Goal: Find specific page/section: Find specific page/section

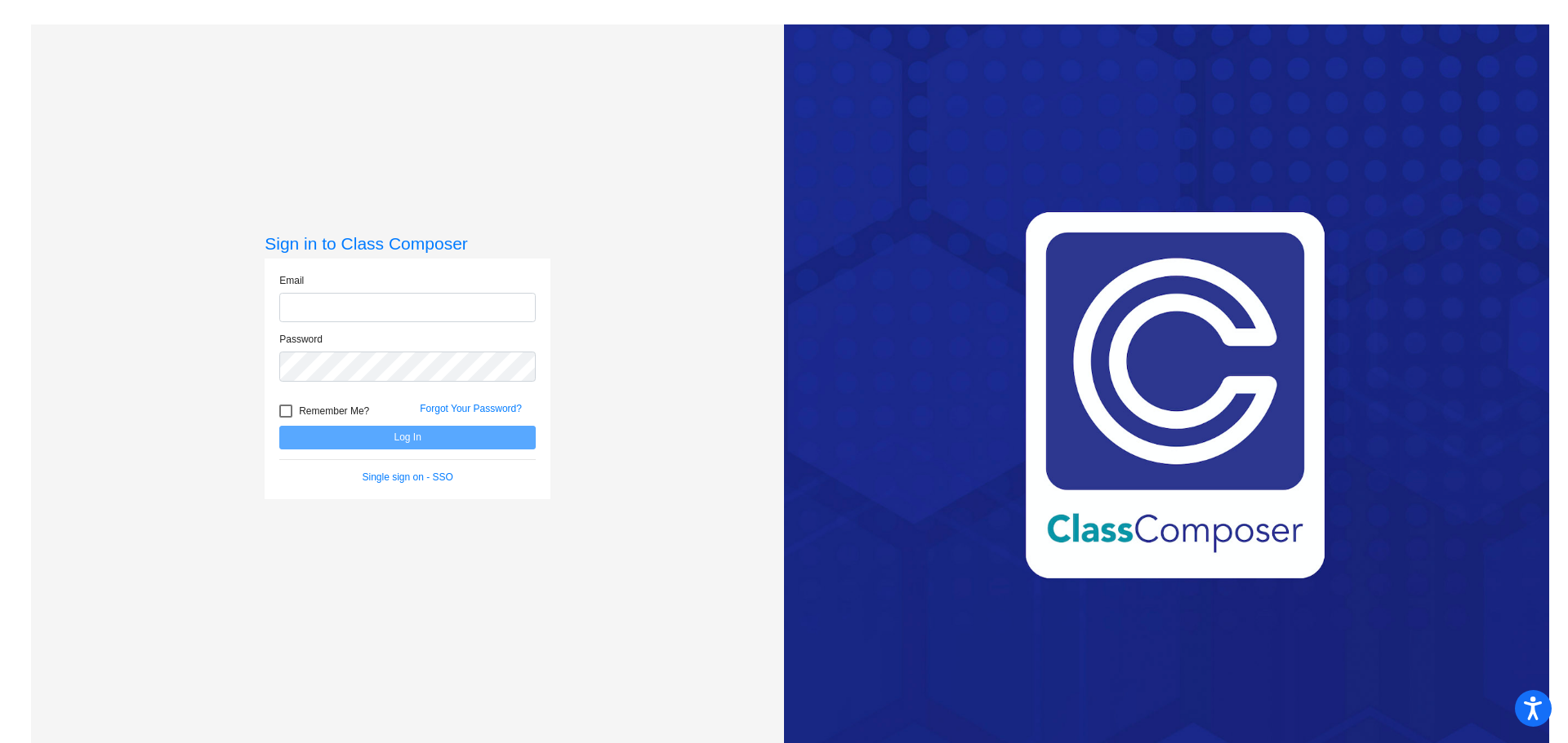
type input "[EMAIL_ADDRESS][DOMAIN_NAME]"
click at [367, 434] on button "Log In" at bounding box center [408, 438] width 257 height 24
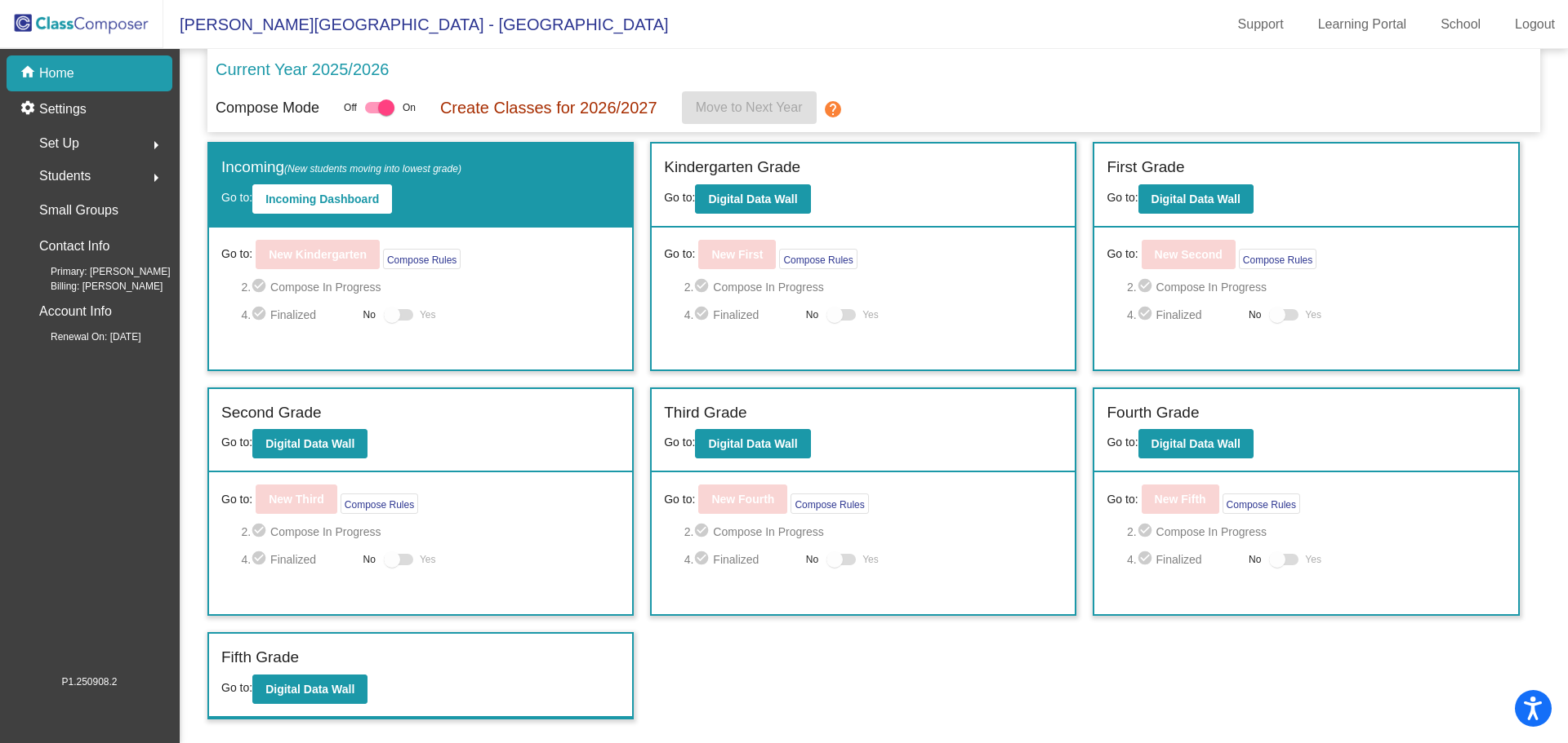
click at [71, 139] on span "Set Up" at bounding box center [59, 143] width 40 height 23
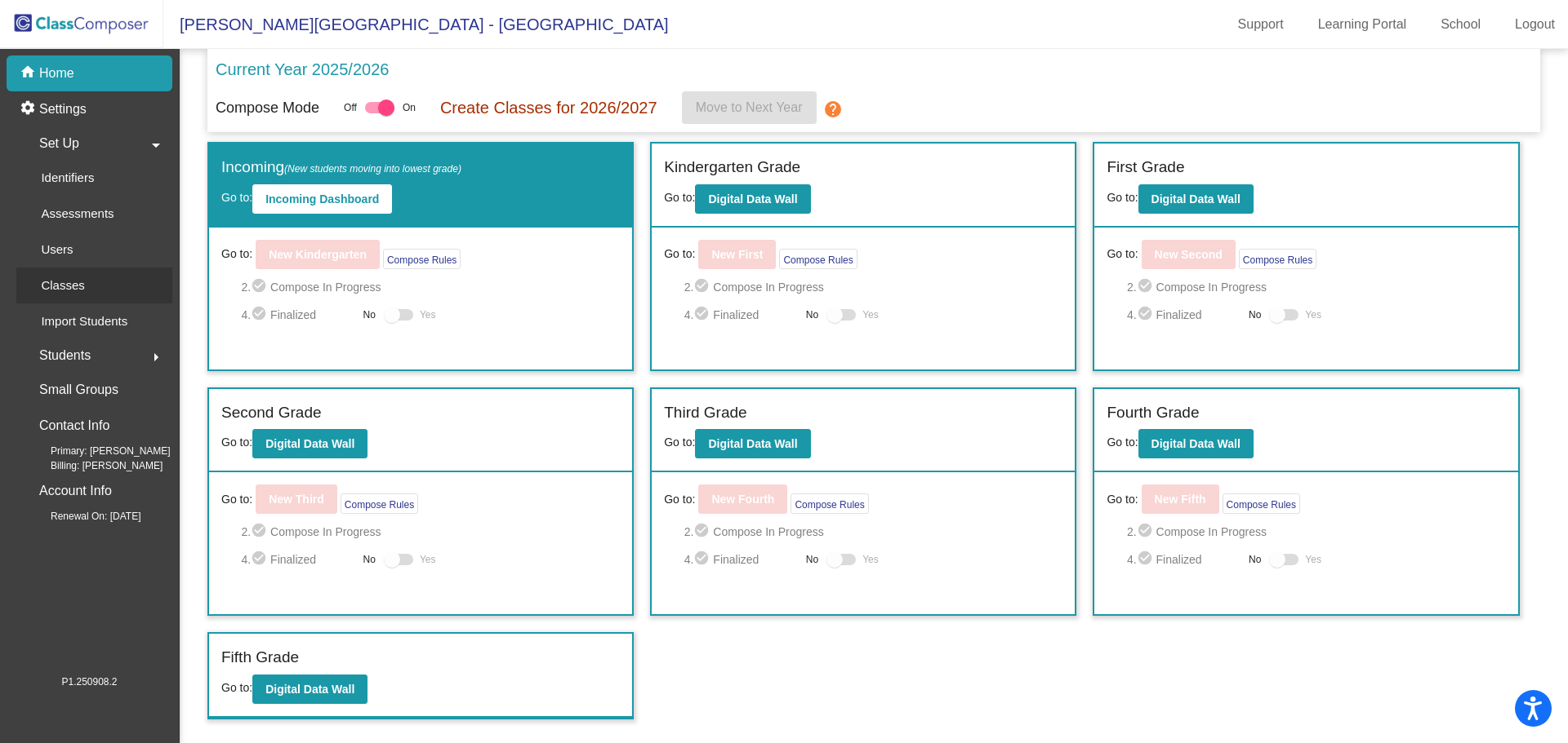
click at [87, 281] on div "Classes" at bounding box center [57, 286] width 82 height 36
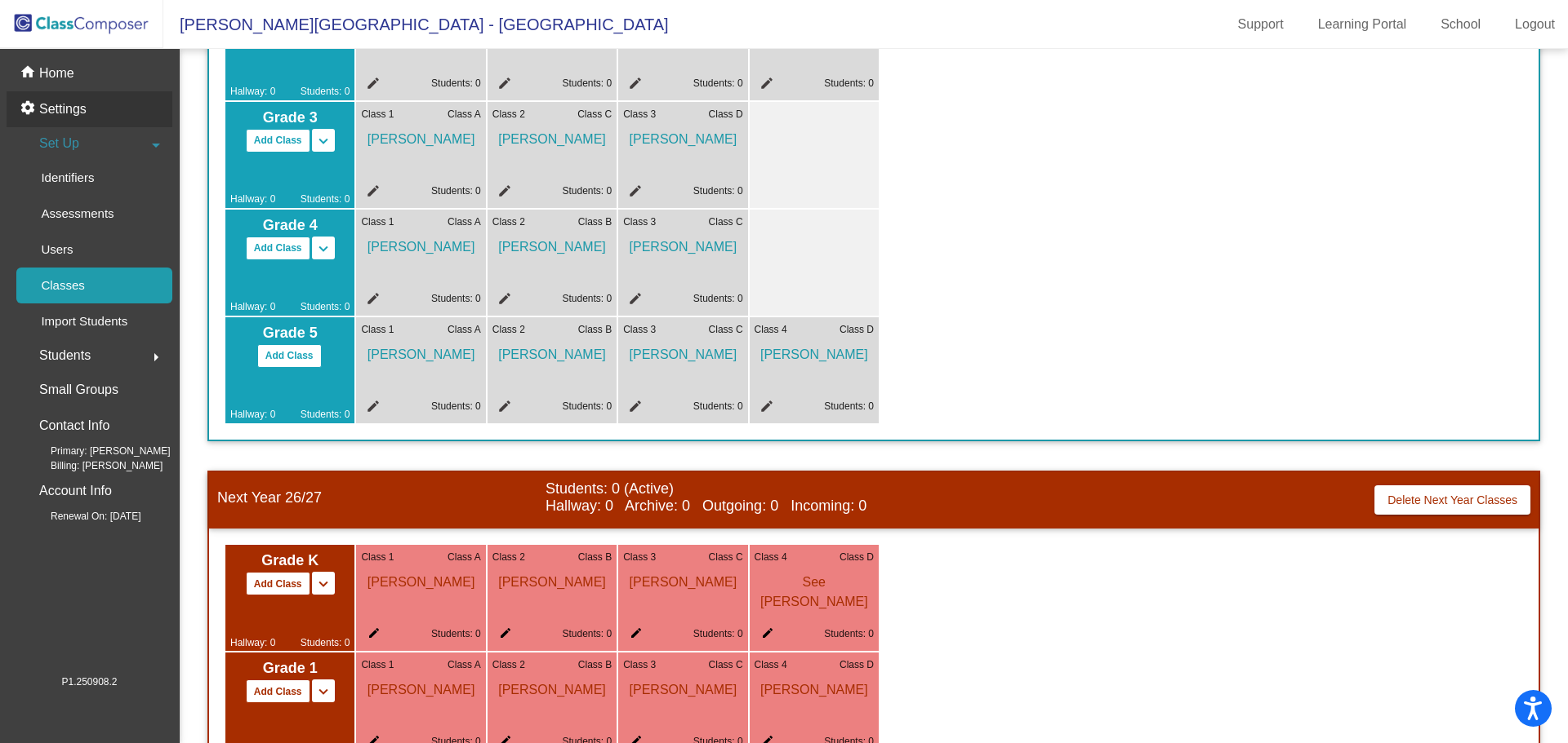
scroll to position [423, 0]
click at [108, 85] on div "home Home" at bounding box center [90, 74] width 166 height 36
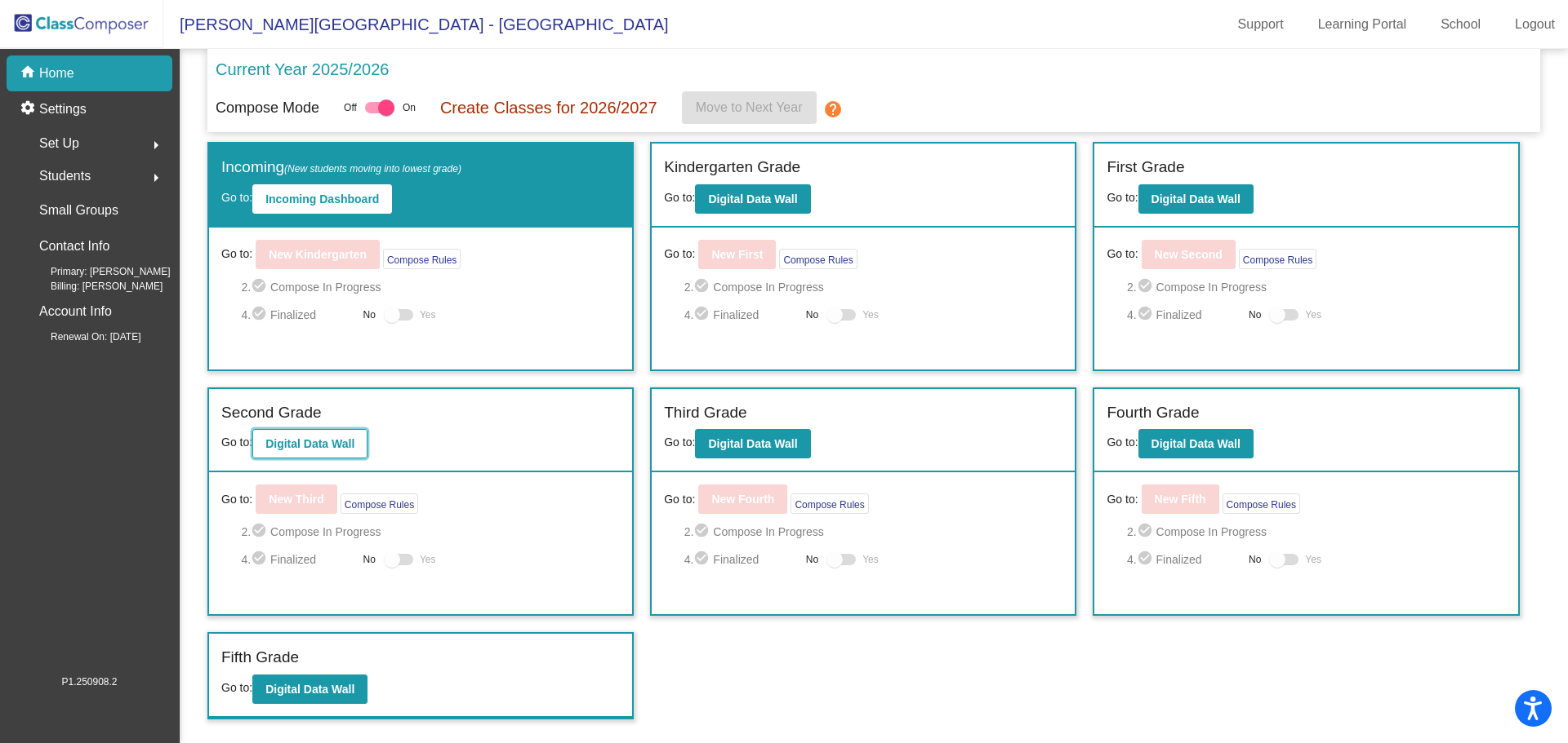
click at [266, 448] on button "Digital Data Wall" at bounding box center [309, 443] width 115 height 29
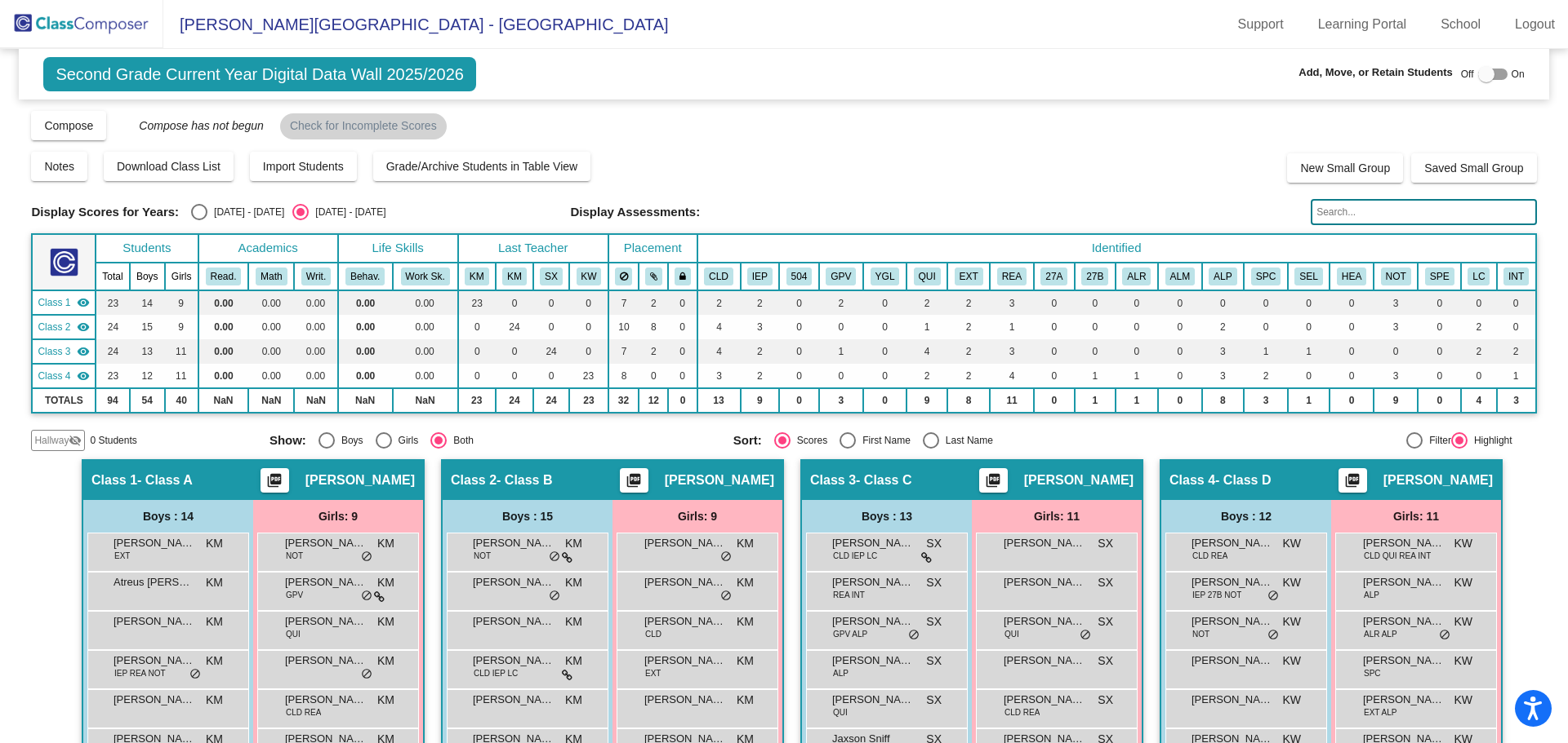
click at [1491, 64] on div "Add, Move, or Retain Students Off On" at bounding box center [1302, 74] width 444 height 22
click at [1491, 71] on div at bounding box center [1493, 74] width 29 height 11
checkbox input "true"
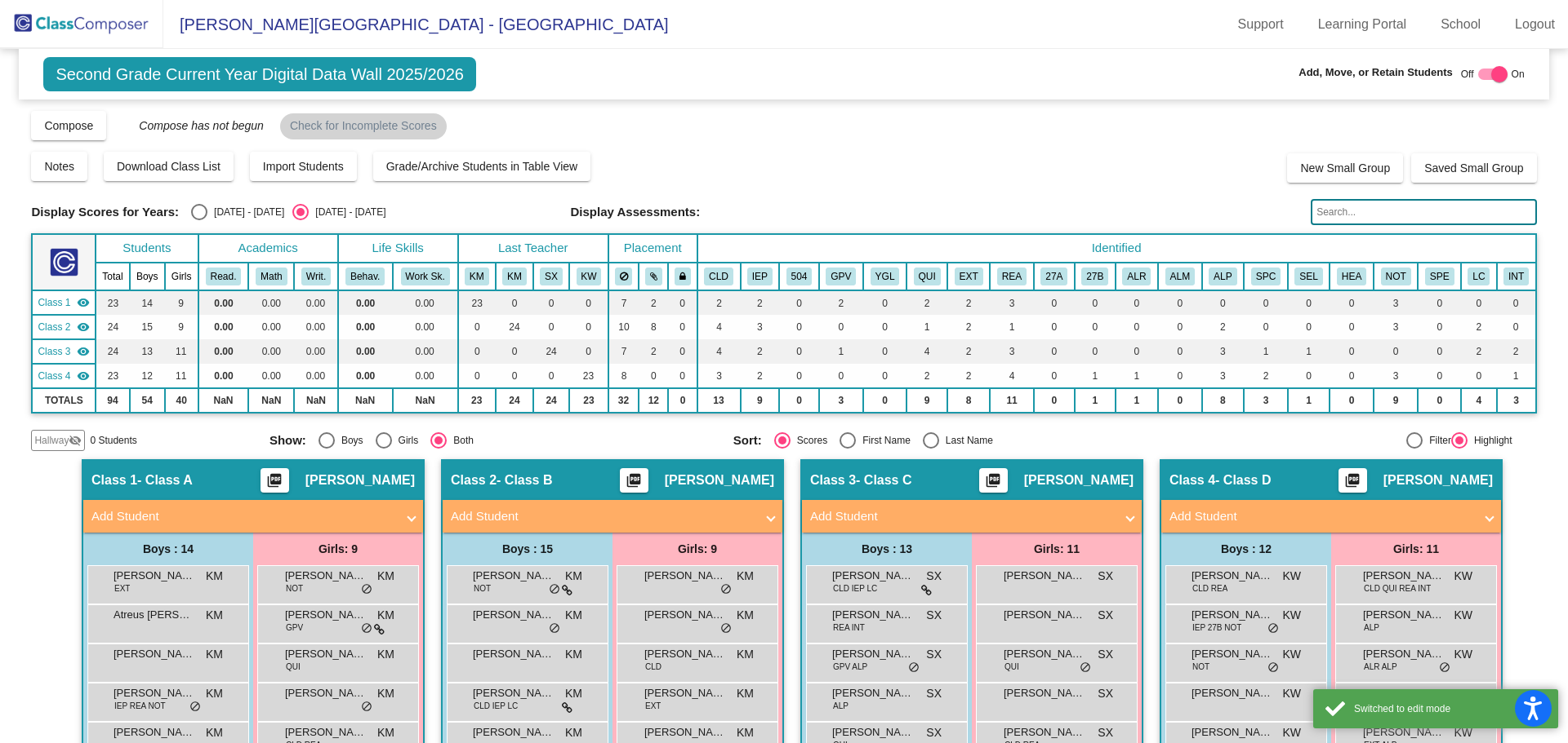
click at [1375, 221] on input "text" at bounding box center [1423, 212] width 225 height 26
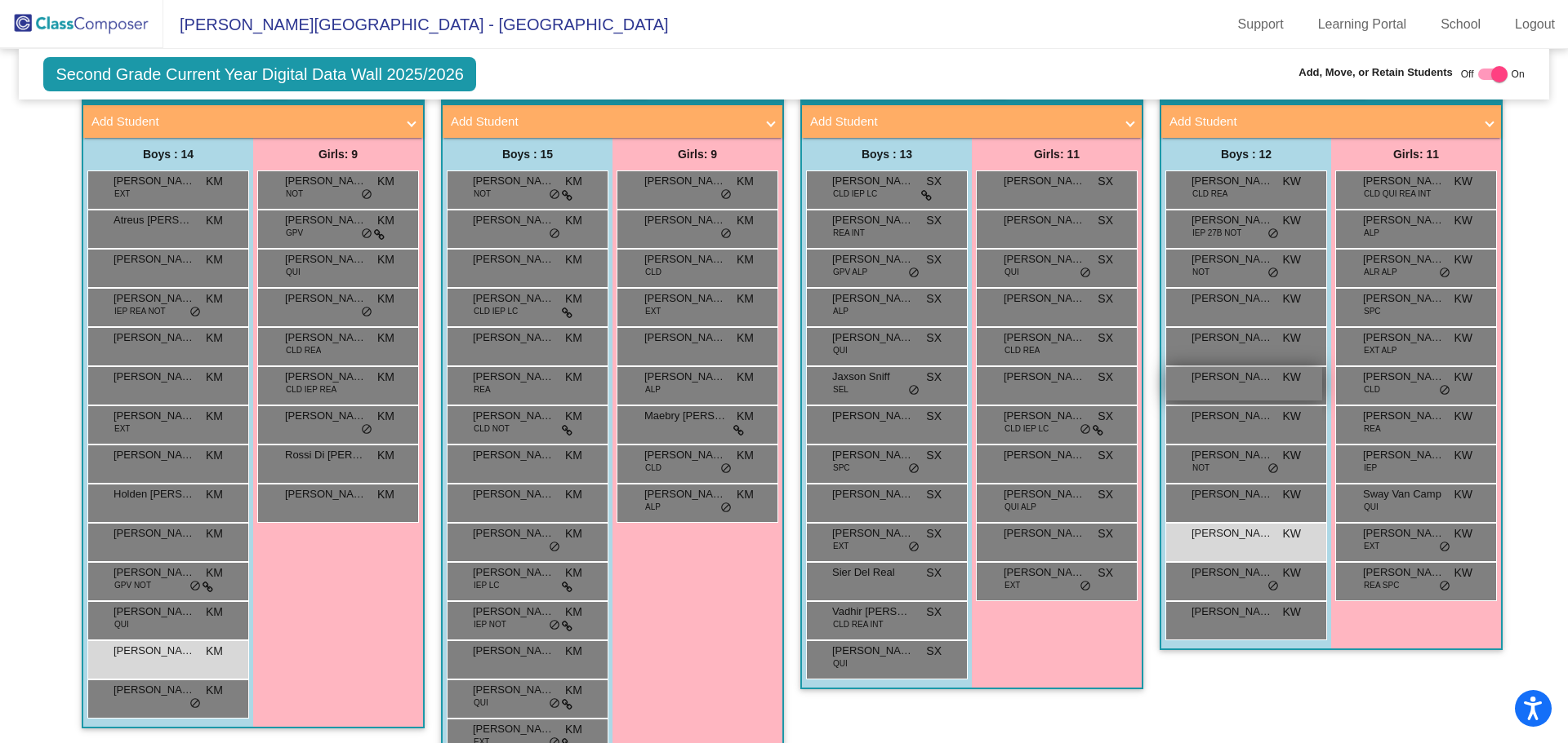
scroll to position [408, 0]
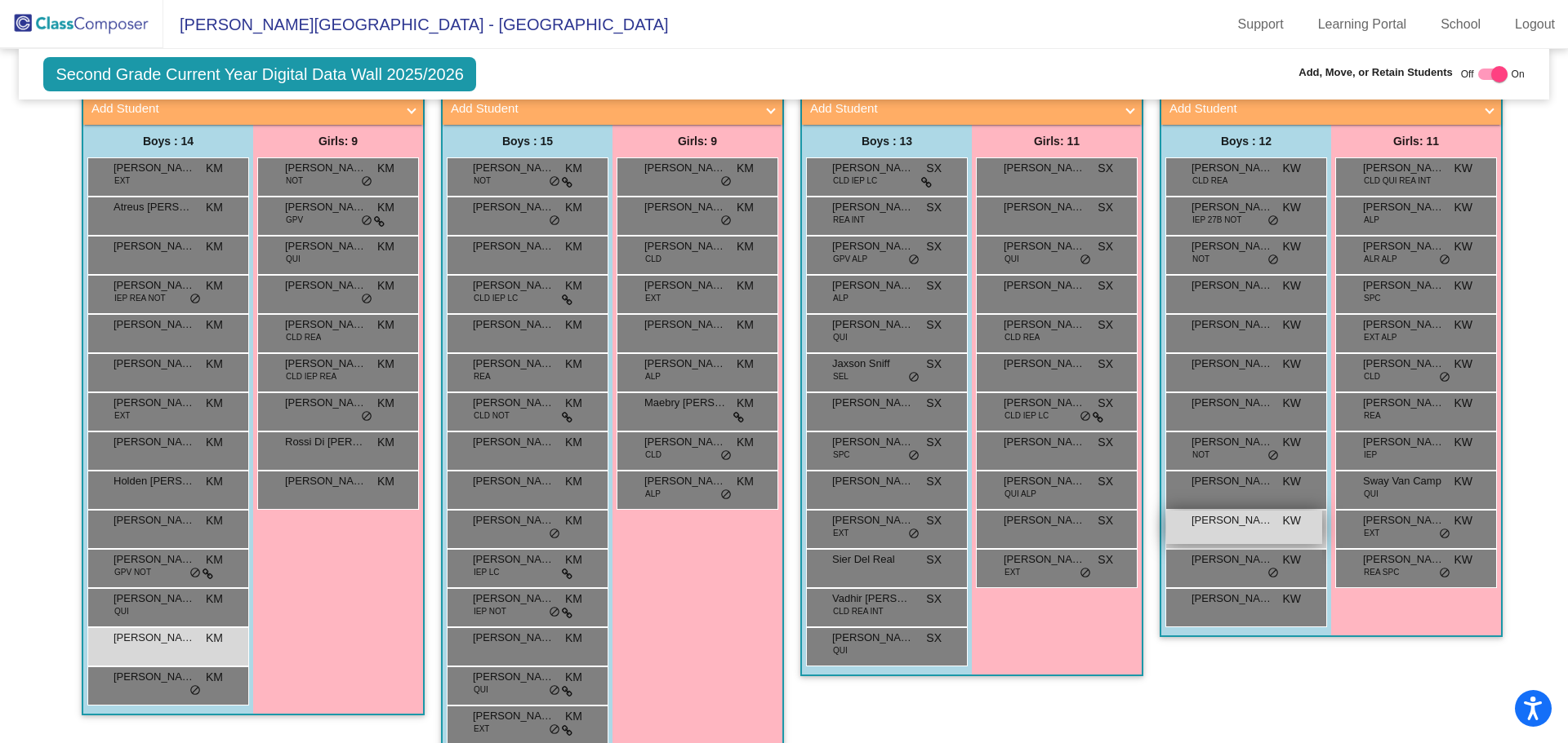
type input "noa"
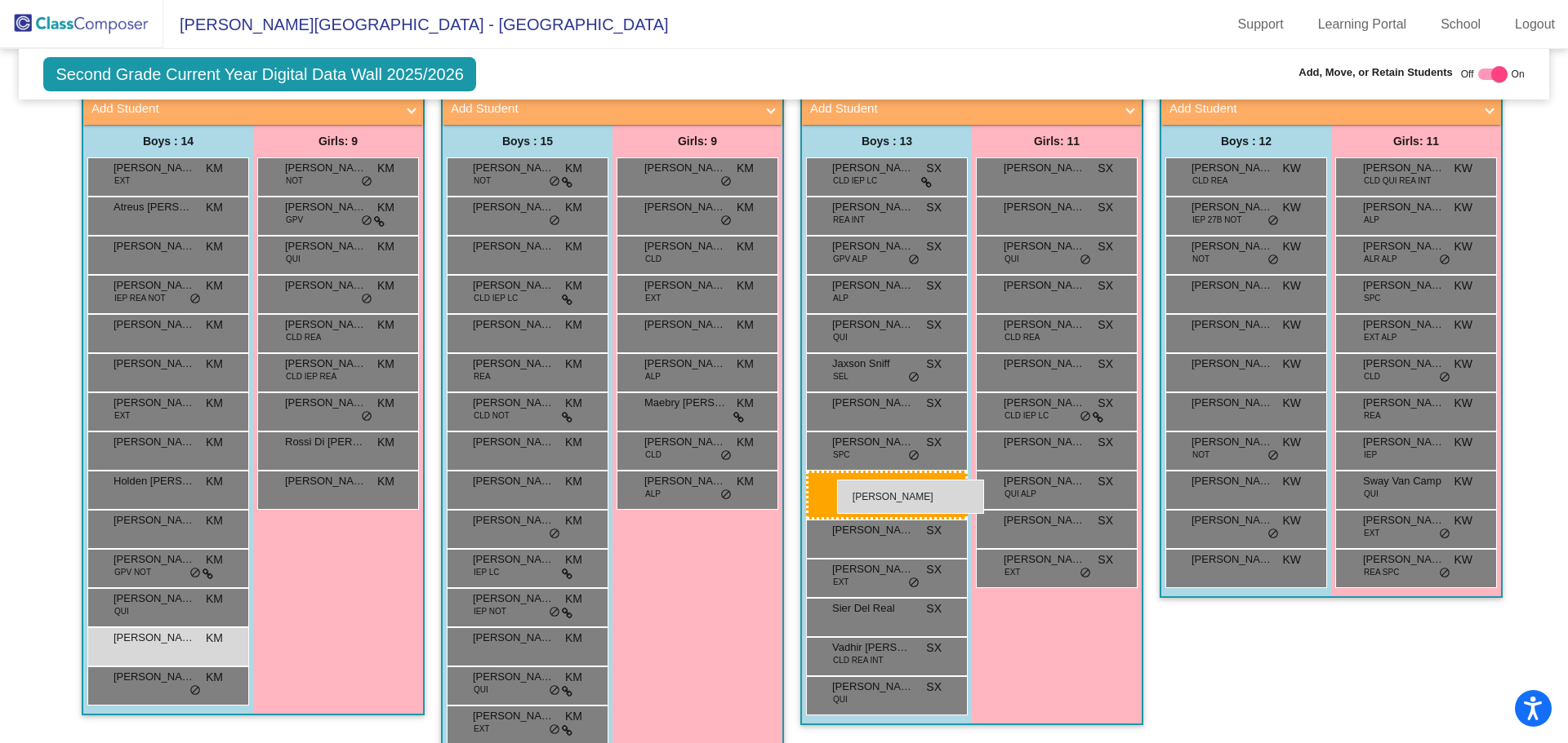
drag, startPoint x: 1247, startPoint y: 519, endPoint x: 837, endPoint y: 480, distance: 411.9
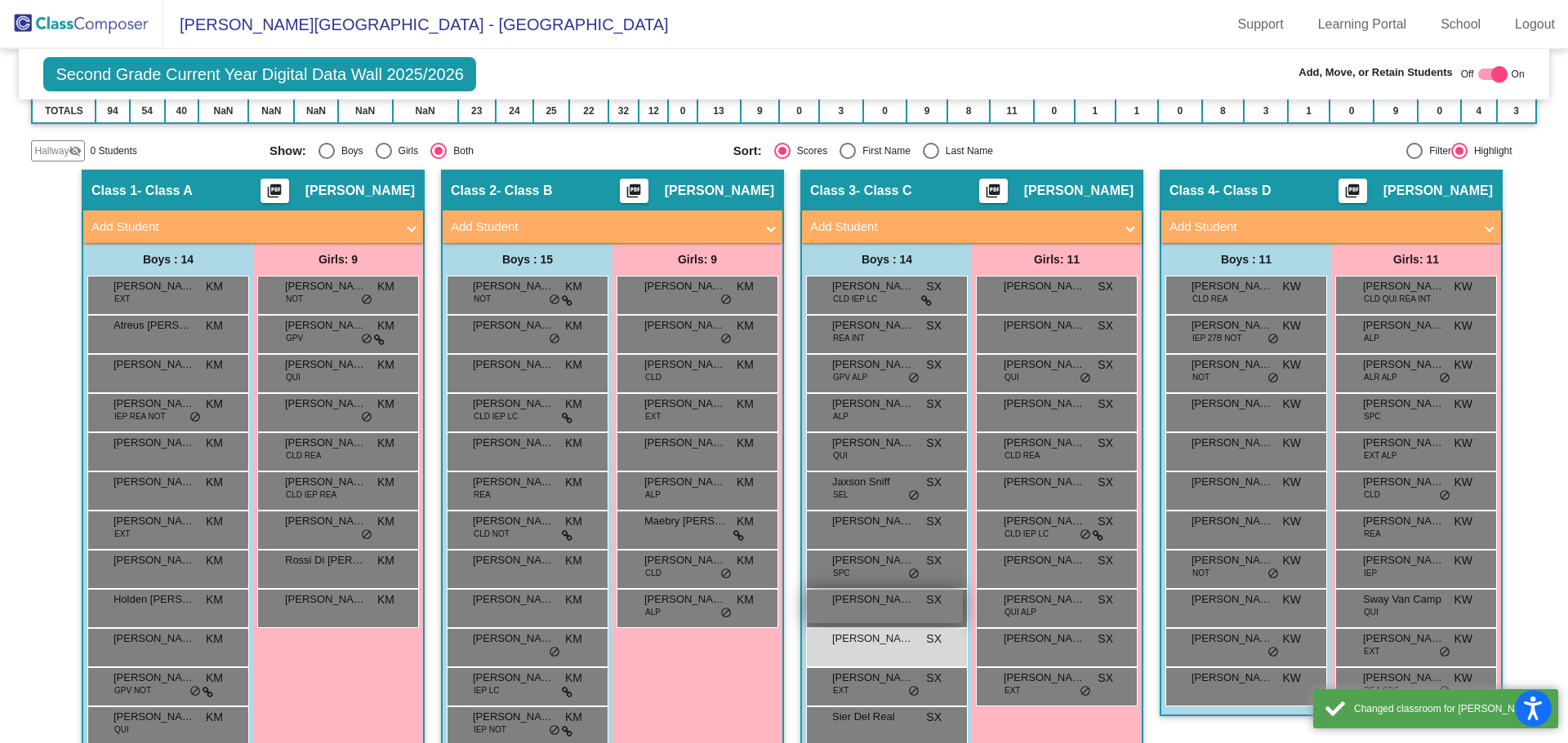
scroll to position [163, 0]
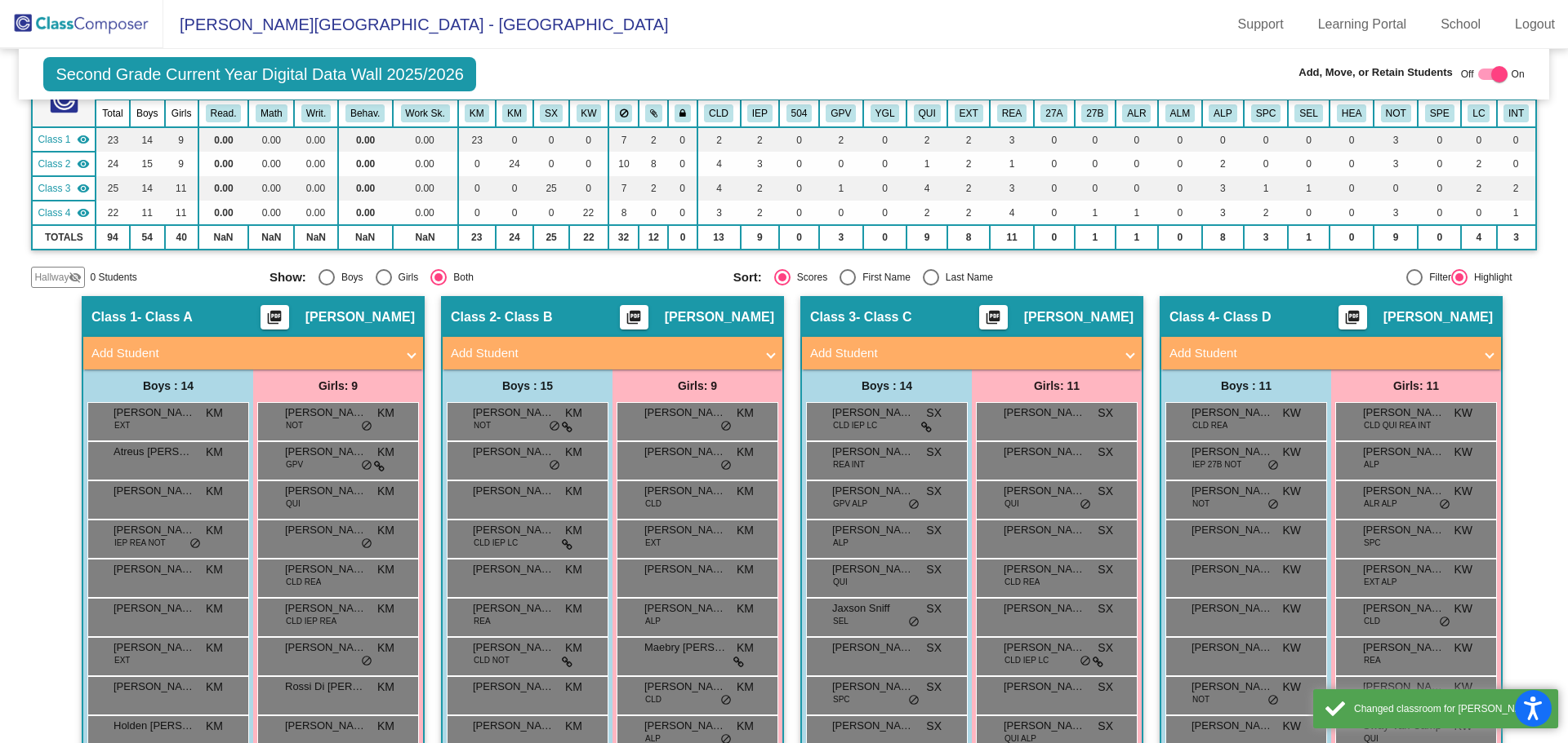
click at [112, 19] on img at bounding box center [81, 24] width 163 height 48
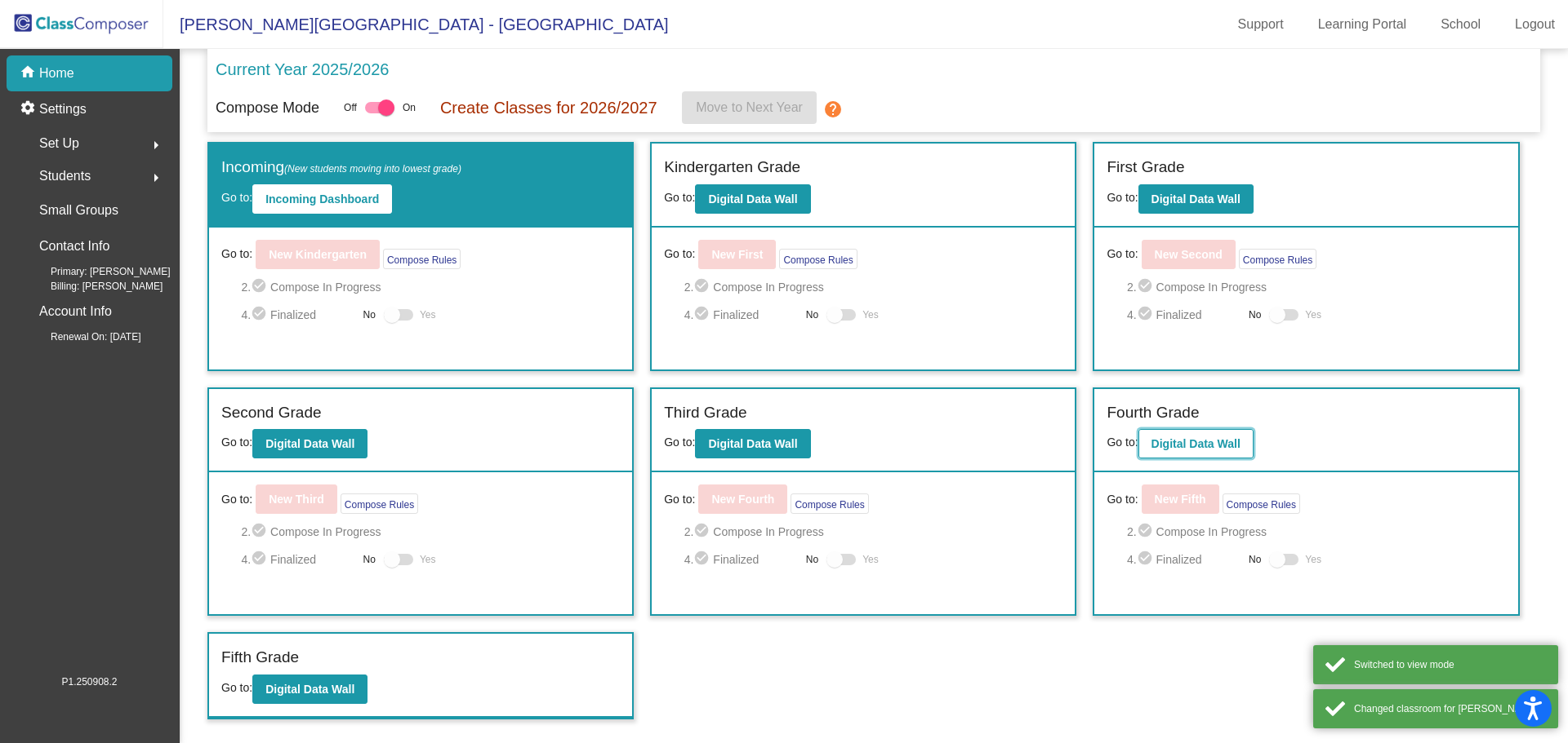
click at [1197, 437] on button "Digital Data Wall" at bounding box center [1196, 443] width 115 height 29
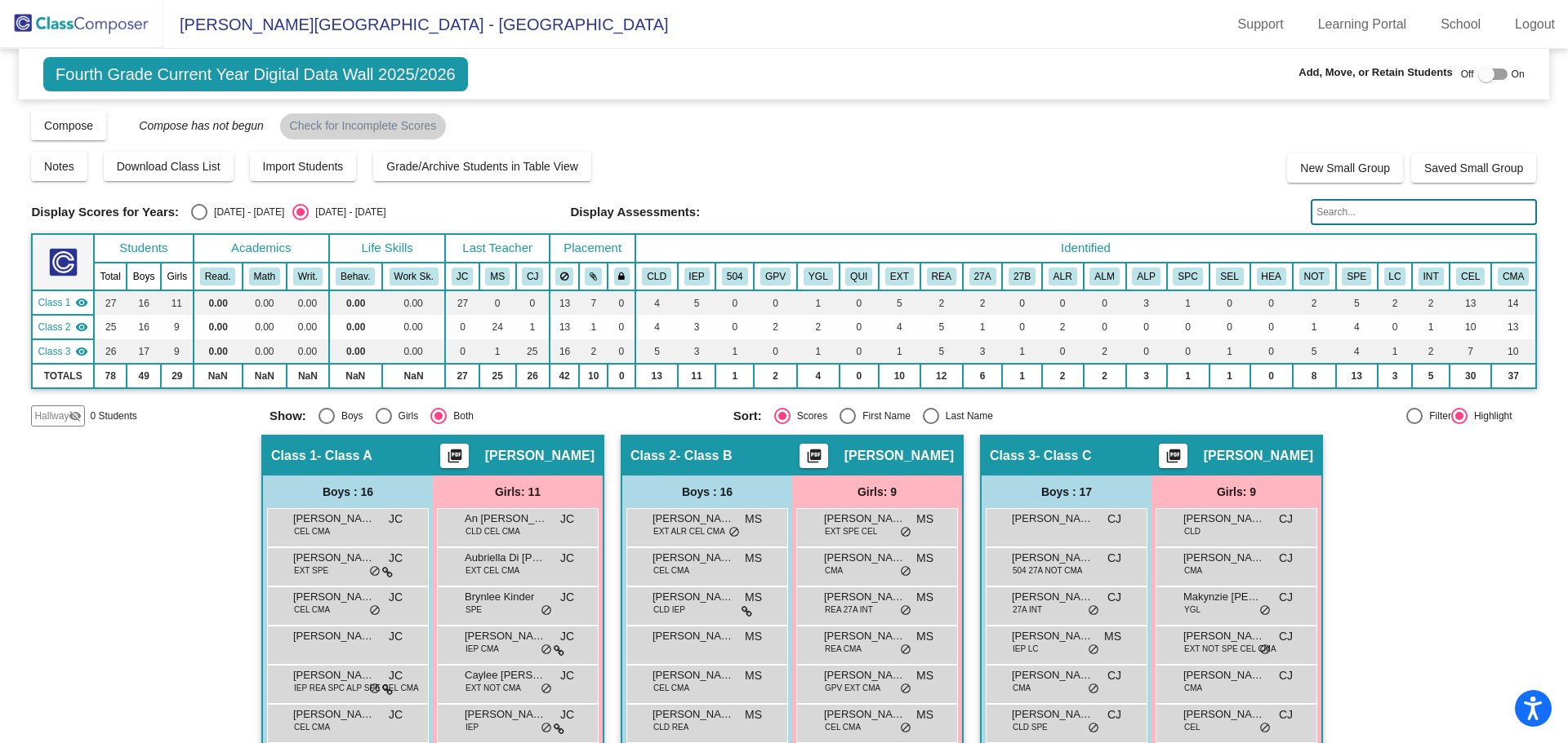
drag, startPoint x: 1495, startPoint y: 72, endPoint x: 1476, endPoint y: 115, distance: 47.0
click at [1495, 71] on div at bounding box center [1493, 74] width 29 height 11
checkbox input "true"
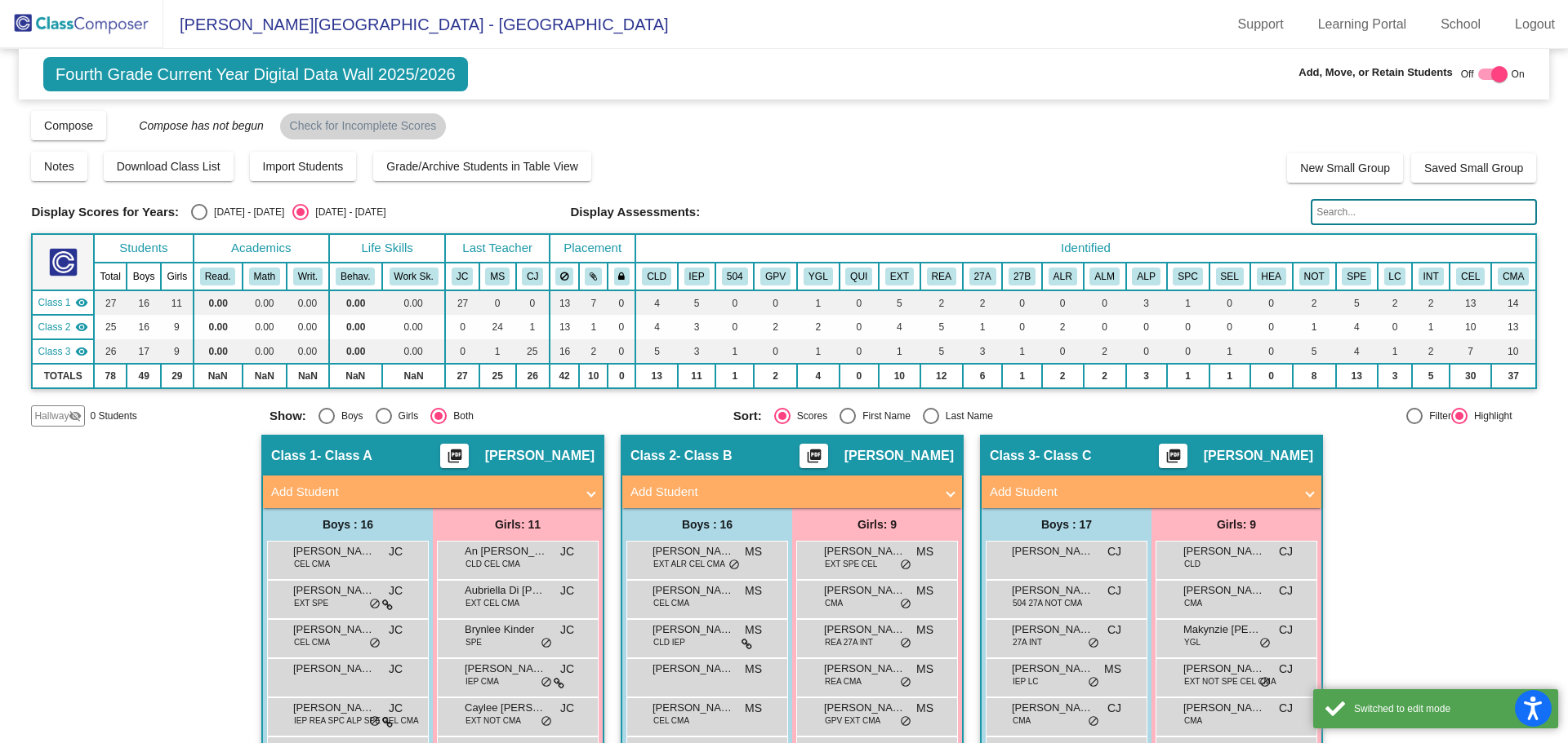
click at [1361, 211] on input "text" at bounding box center [1423, 212] width 225 height 26
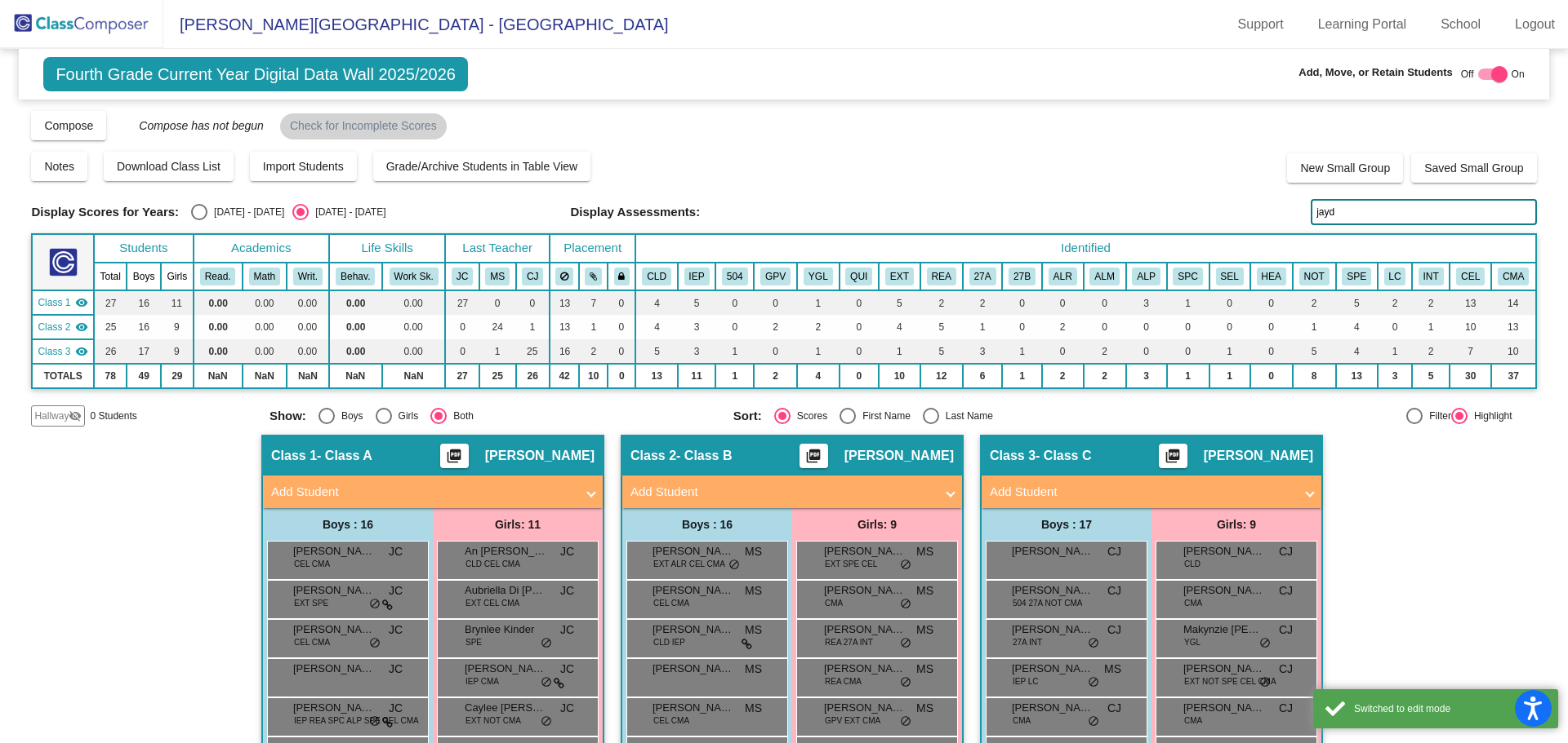
type input "jayd"
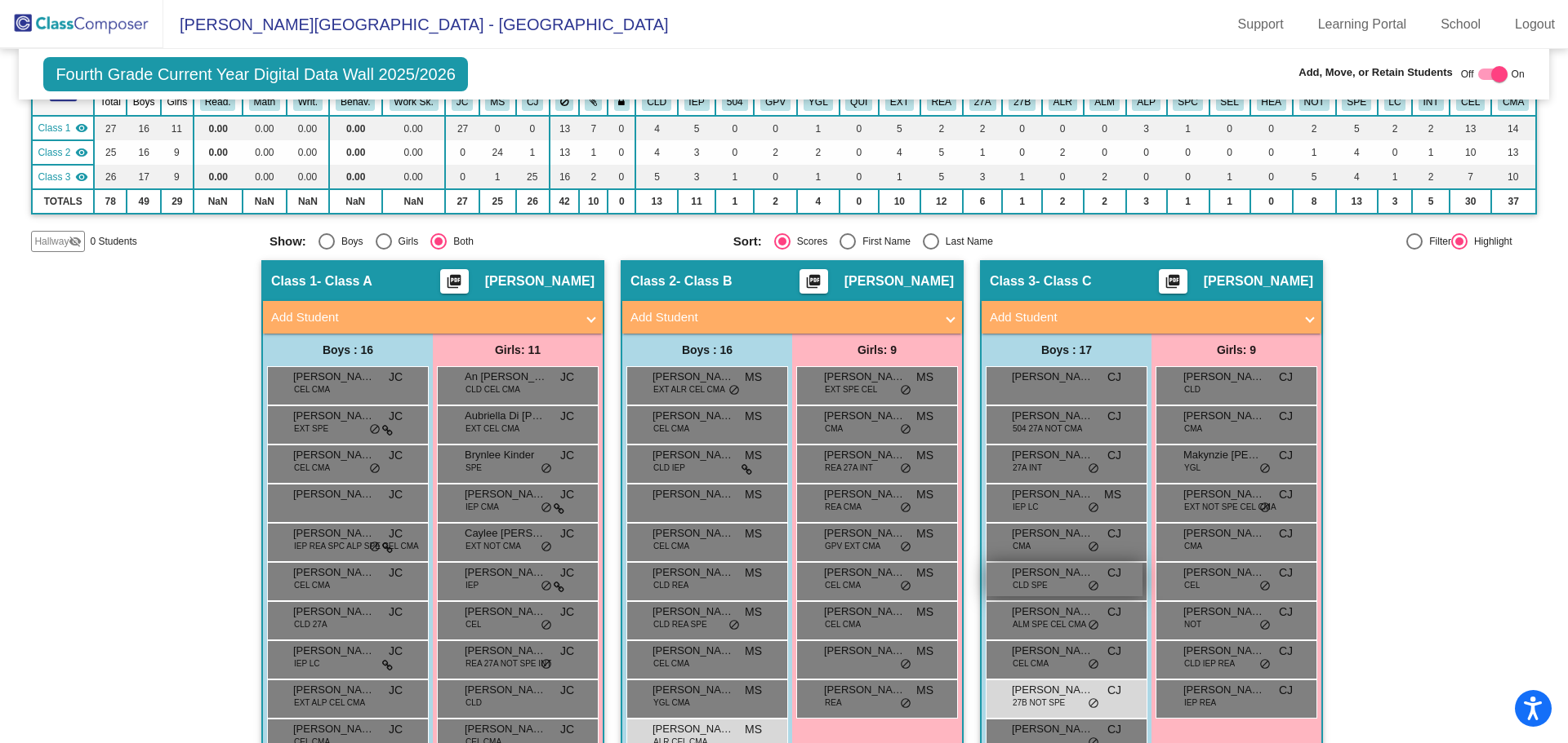
scroll to position [326, 0]
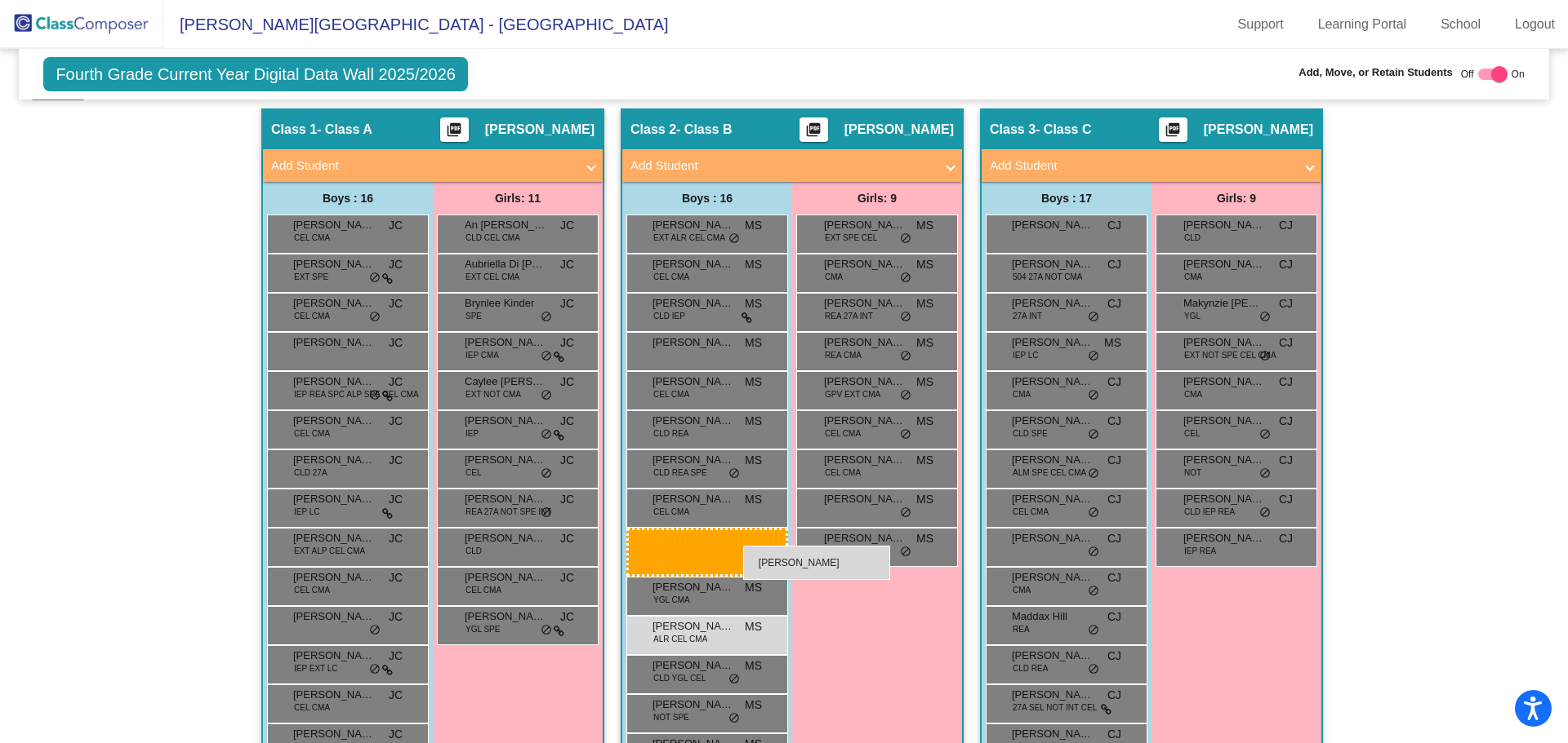
drag, startPoint x: 1076, startPoint y: 547, endPoint x: 743, endPoint y: 546, distance: 333.0
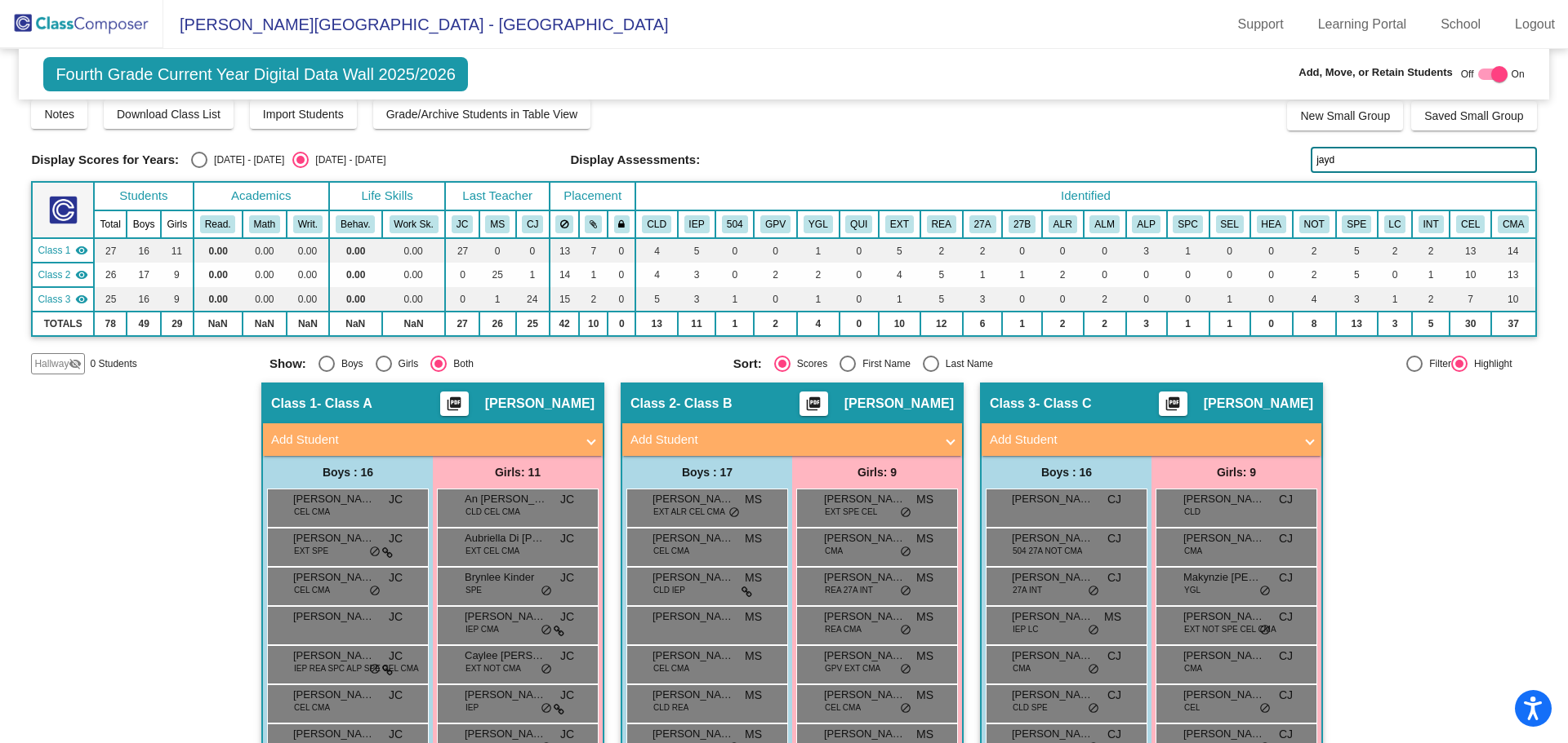
scroll to position [0, 0]
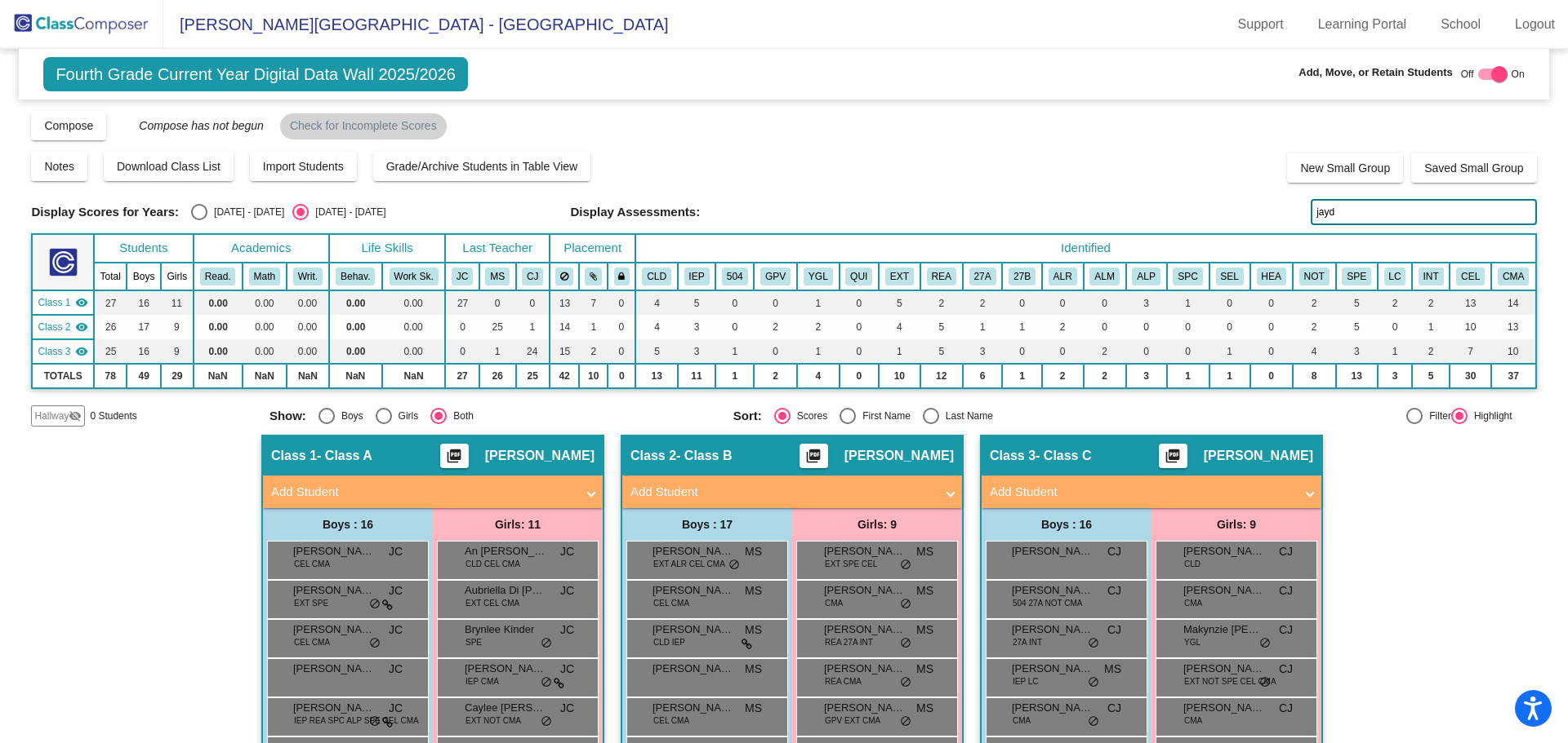
click at [130, 36] on img at bounding box center [81, 24] width 163 height 48
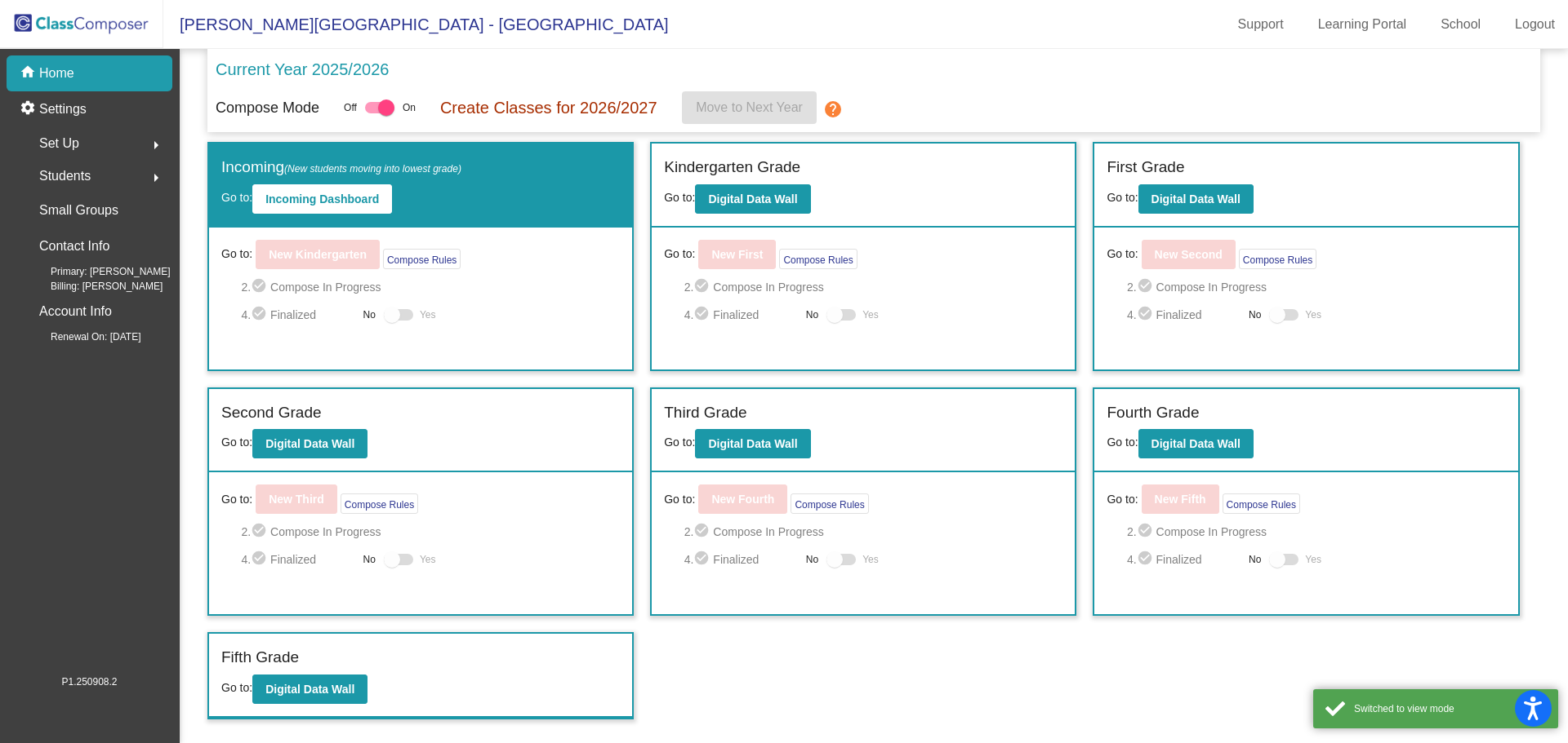
click at [119, 140] on div "Set Up arrow_right" at bounding box center [93, 143] width 156 height 33
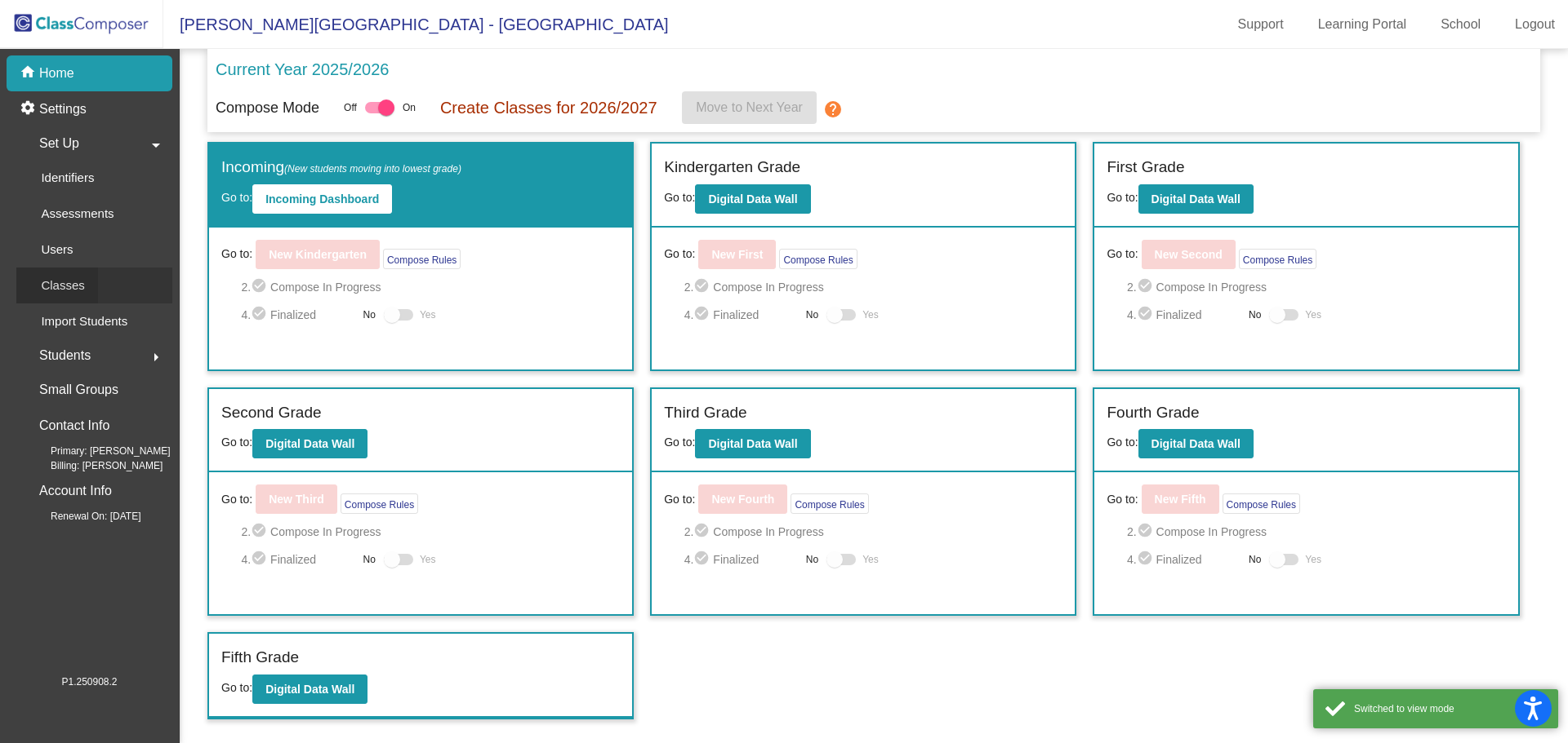
click at [91, 276] on div "Classes" at bounding box center [57, 286] width 82 height 36
